Goal: Task Accomplishment & Management: Manage account settings

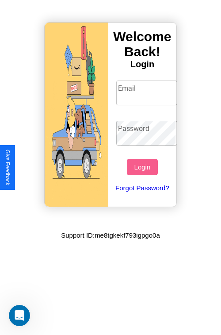
click at [148, 92] on input "Email" at bounding box center [147, 93] width 62 height 25
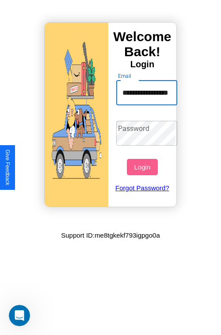
scroll to position [0, 18]
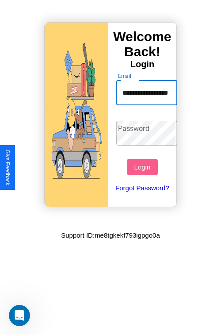
type input "**********"
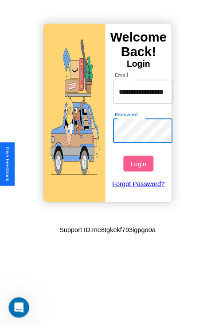
scroll to position [0, 0]
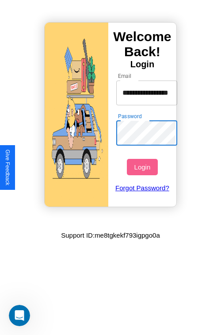
click at [143, 167] on button "Login" at bounding box center [142, 167] width 31 height 16
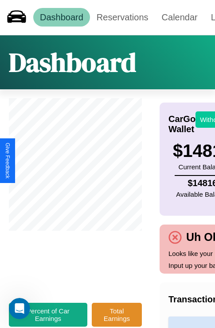
click at [208, 119] on button "Withdraw" at bounding box center [213, 120] width 37 height 16
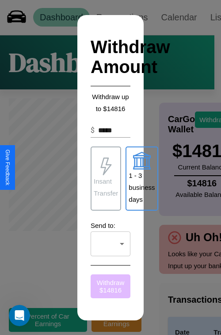
click at [111, 286] on button "Withdraw $ 14816" at bounding box center [111, 286] width 40 height 24
